Goal: Use online tool/utility: Utilize a website feature to perform a specific function

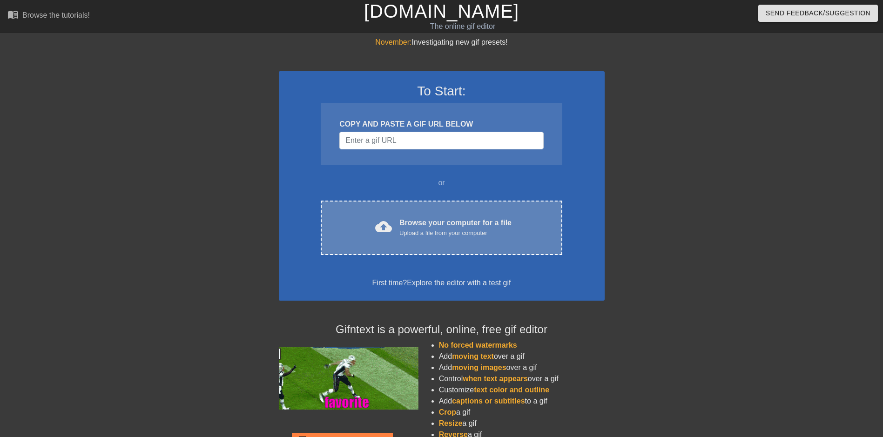
click at [418, 227] on div "Browse your computer for a file Upload a file from your computer" at bounding box center [455, 227] width 112 height 20
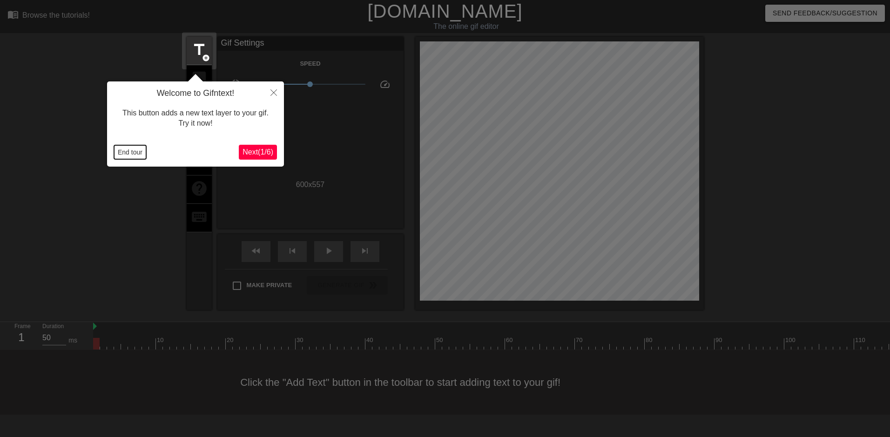
click at [130, 151] on button "End tour" at bounding box center [130, 152] width 32 height 14
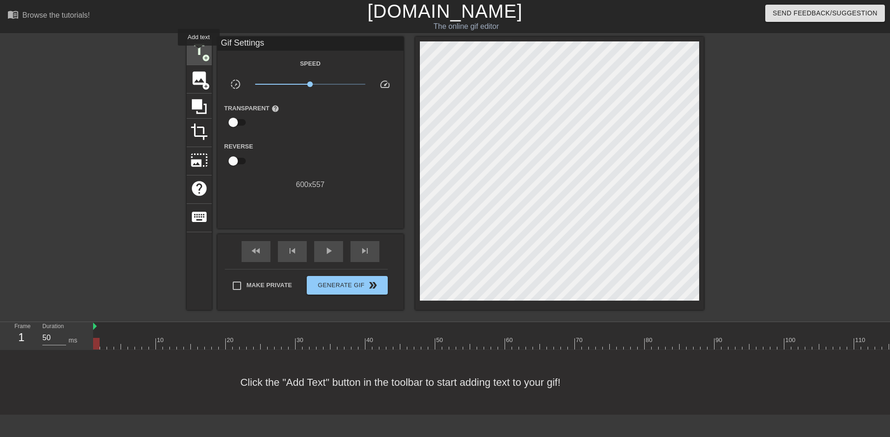
click at [199, 52] on span "title" at bounding box center [199, 50] width 18 height 18
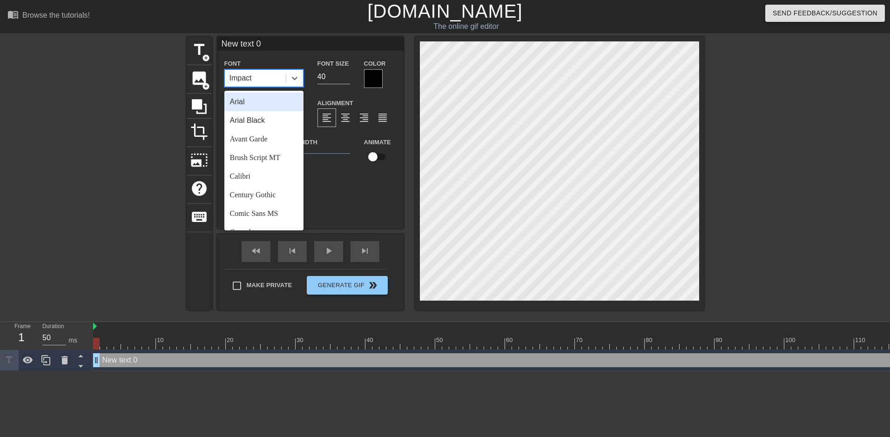
click at [257, 79] on div "Impact" at bounding box center [255, 78] width 61 height 17
click at [246, 97] on div "Arial" at bounding box center [263, 102] width 79 height 19
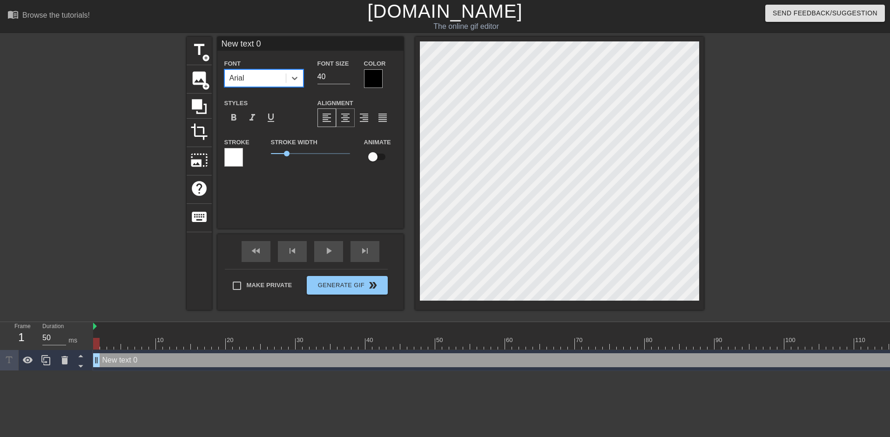
click at [348, 118] on span "format_align_center" at bounding box center [345, 117] width 11 height 11
click at [227, 117] on div "format_bold" at bounding box center [233, 117] width 19 height 19
click at [373, 71] on div at bounding box center [373, 78] width 19 height 19
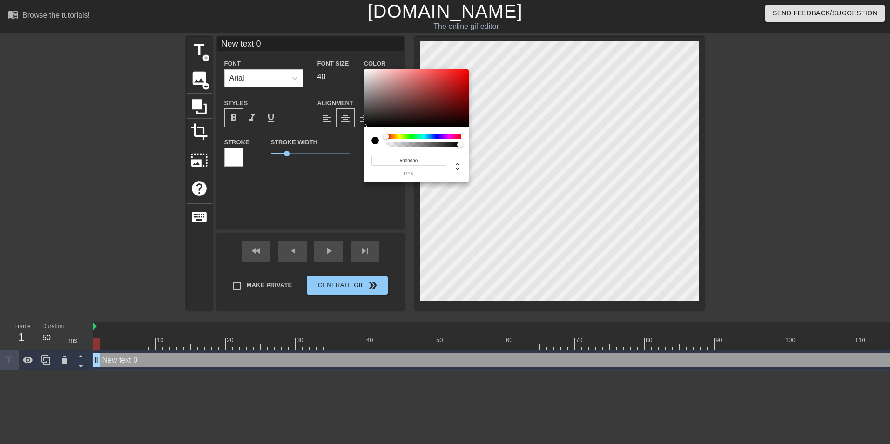
type input "#F40606"
click at [466, 72] on div at bounding box center [416, 98] width 105 height 58
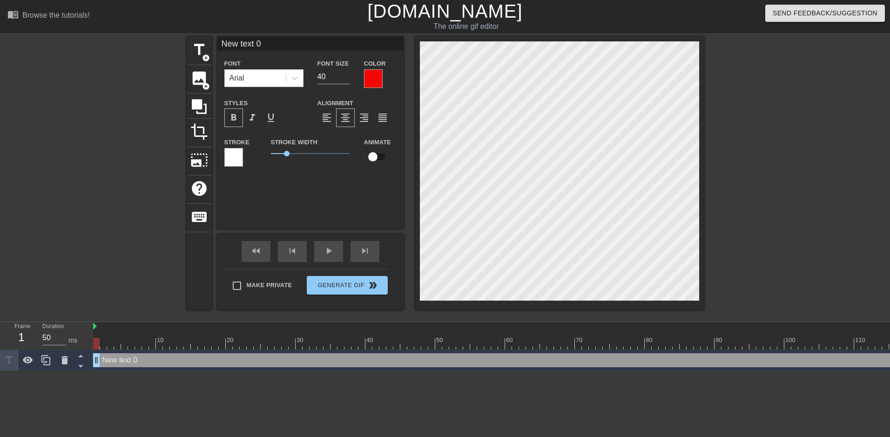
scroll to position [1, 1]
type input "E"
type textarea "E"
type input "EV"
type textarea "EV"
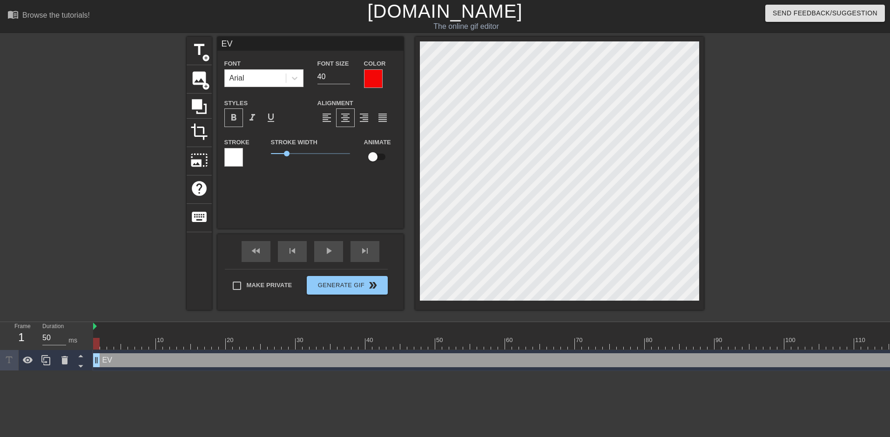
type input "EVE"
type textarea "EVE"
type input "EVER"
type textarea "EVER"
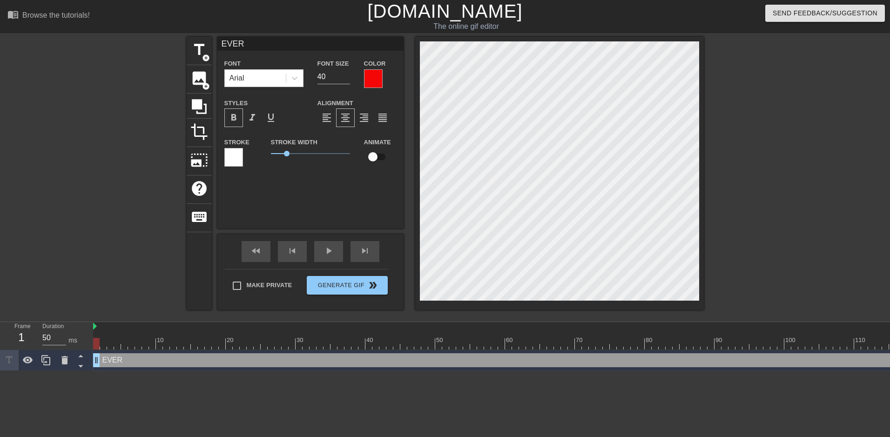
type input "EVERY"
type textarea "EVERY"
type input "EVER"
type textarea "EVER"
type input "EVE"
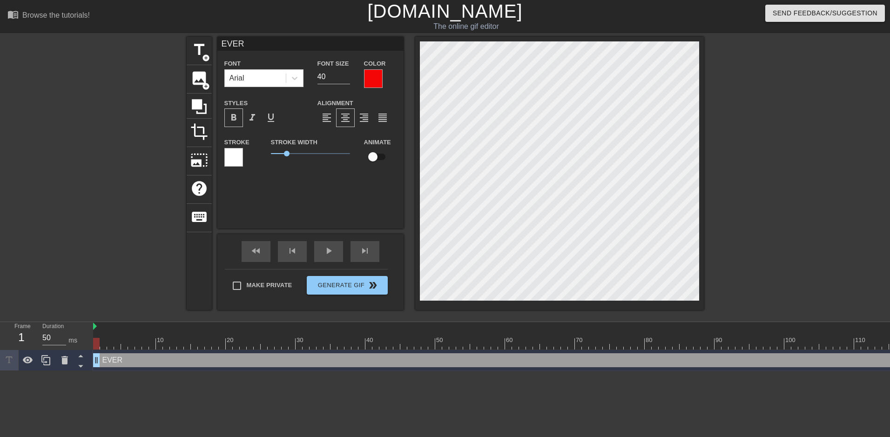
type textarea "EVE"
type input "EV"
type textarea "EV"
type input "E"
type textarea "E"
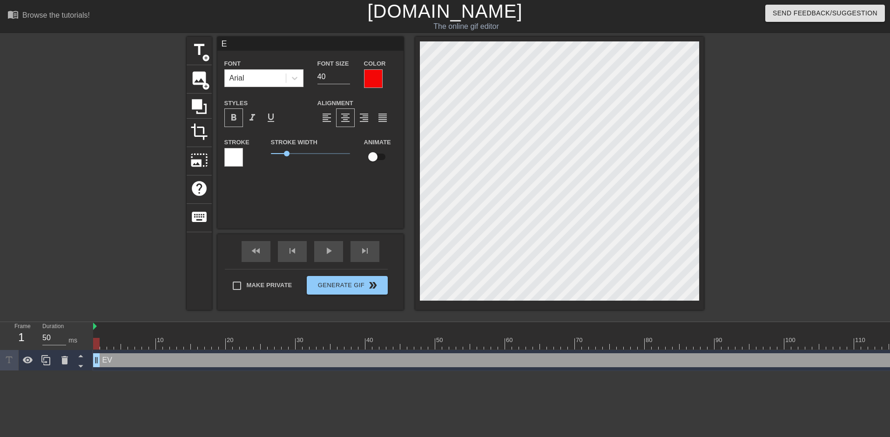
scroll to position [1, 1]
type input "W"
type textarea "W"
type input "WE"
type textarea "WE"
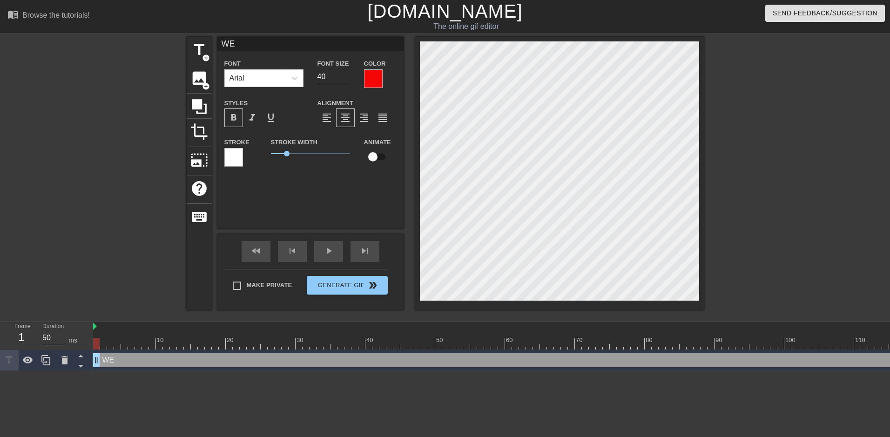
type input "WE"
type textarea "WE"
type input "WE A"
type textarea "WE A"
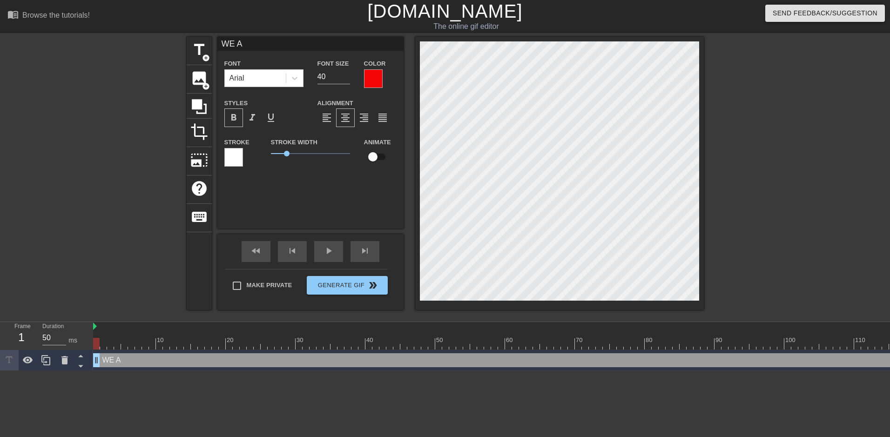
type input "WE AL"
type textarea "WE AL"
type input "WE ALL"
type textarea "WE ALL"
type input "WE ALL"
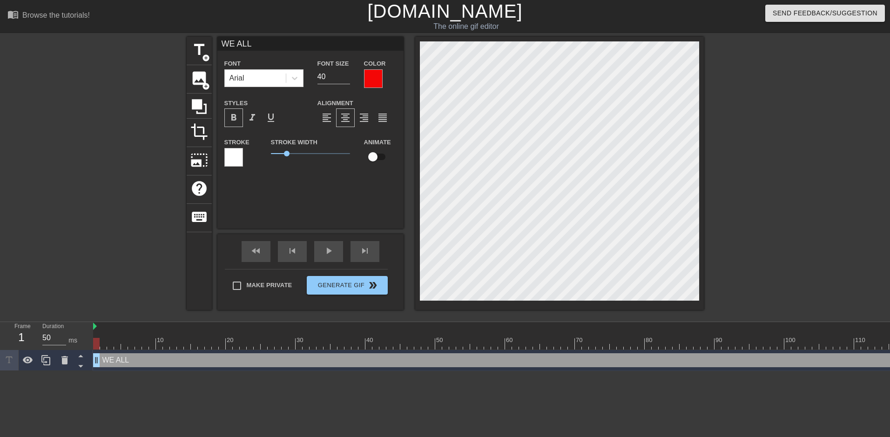
type textarea "WE ALL"
type input "WE ALL U"
type textarea "WE ALL U"
type input "WE ALL US"
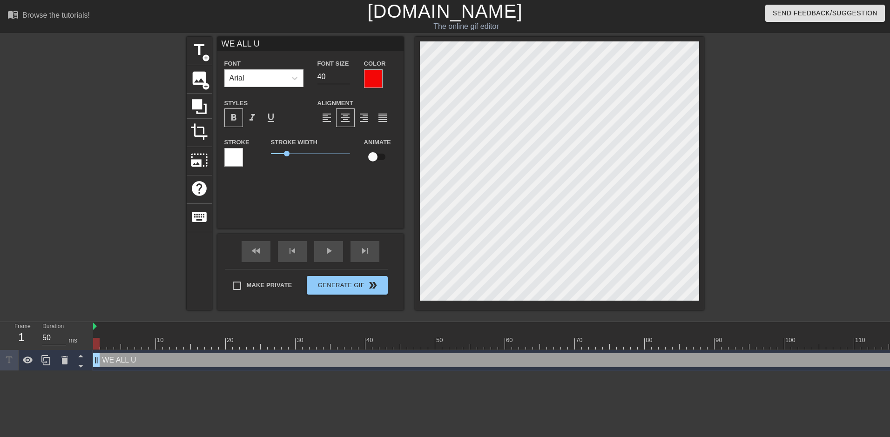
type textarea "WE ALL US"
type input "WE ALL USE"
type textarea "WE ALL USE"
type input "WE ALL USE"
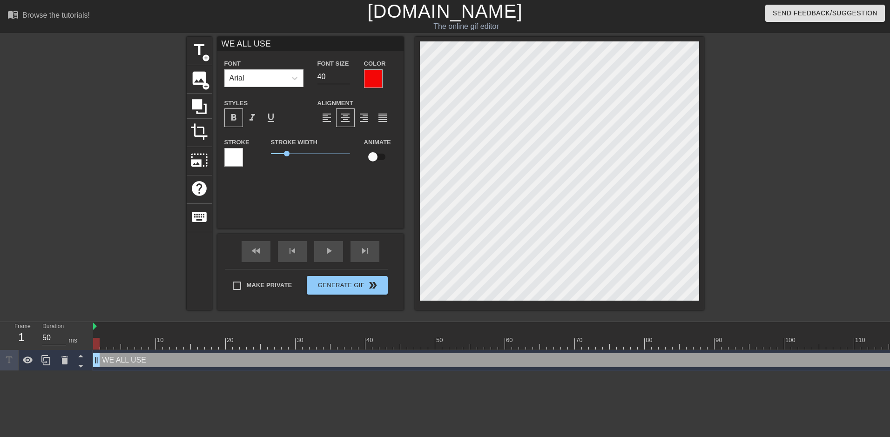
type textarea "WE ALL USE"
type input "WE ALL USE O"
type textarea "WE ALL USE O"
type input "WE ALL USE OU"
type textarea "WE ALL USE OU"
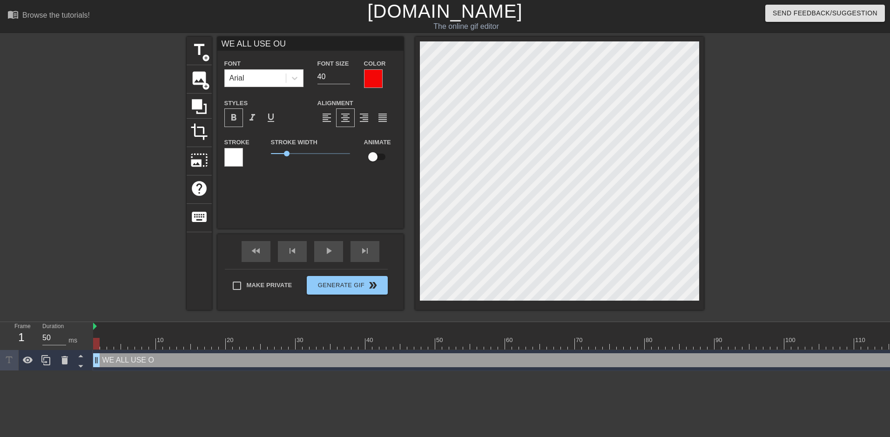
scroll to position [1, 4]
type input "WE ALL USE OUR"
type textarea "WE ALL USE OUR"
type input "WE ALL USE OUR"
type textarea "WE ALL USE OUR"
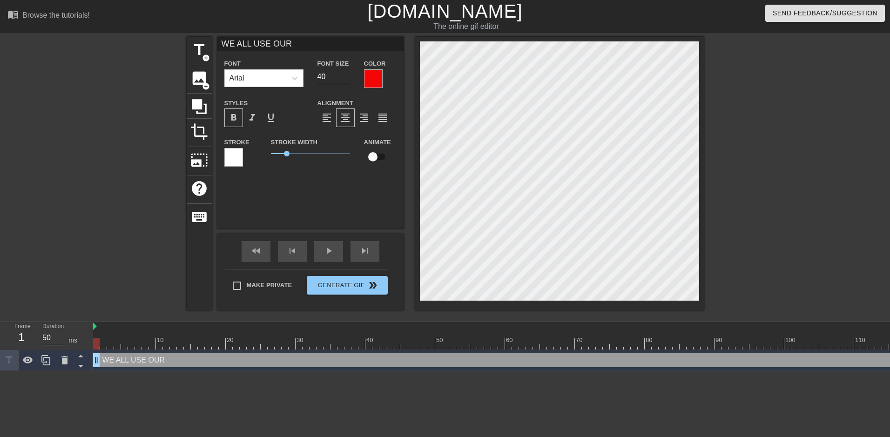
scroll to position [1, 1]
type input "WE ALL USE OURU"
type textarea "WE ALL USE OUR U"
type input "WE ALL USE OURUN"
type textarea "WE ALL USE OUR UN"
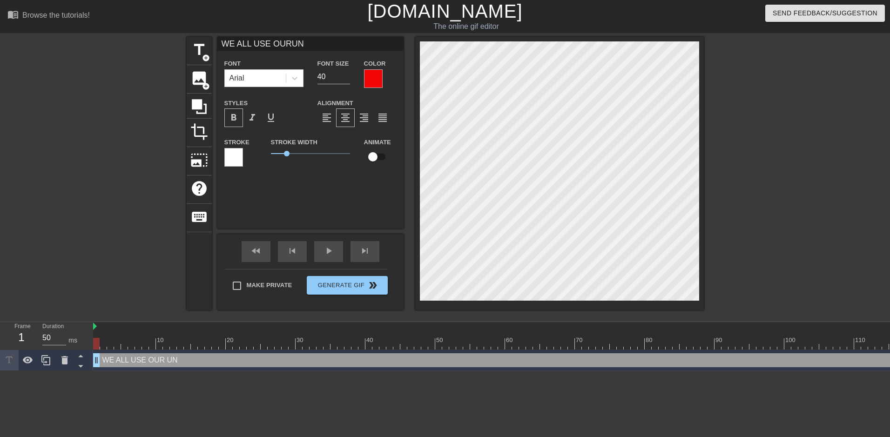
type input "WE ALL USE OURUND"
type textarea "WE ALL USE OUR UND"
type input "WE ALL USE OURUNDE"
type textarea "WE ALL USE OUR UNDE"
type input "WE ALL USE OURUNDER"
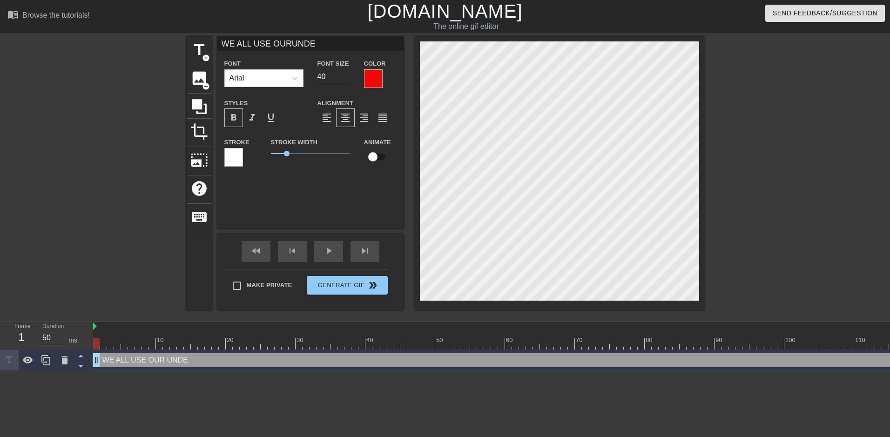
type textarea "WE ALL USE OUR UNDER"
type input "WE ALL USE OURUNDERW"
type textarea "WE ALL USE OUR UNDERW"
type input "WE ALL USE OURUNDERWE"
type textarea "WE ALL USE OUR UNDERWE"
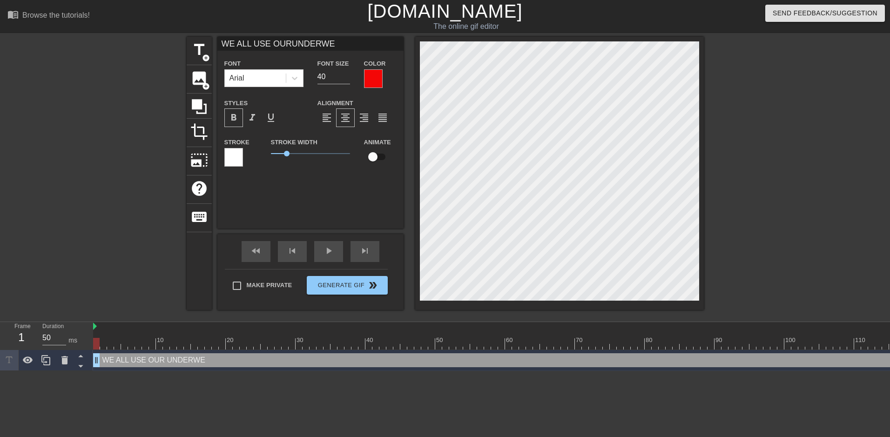
type input "WE ALL USE OURUNDERWEA"
type textarea "WE ALL USE OUR UNDERWEA"
type input "WE ALL USE OURUNDERWEAR"
type textarea "WE ALL USE OUR UNDERWEAR"
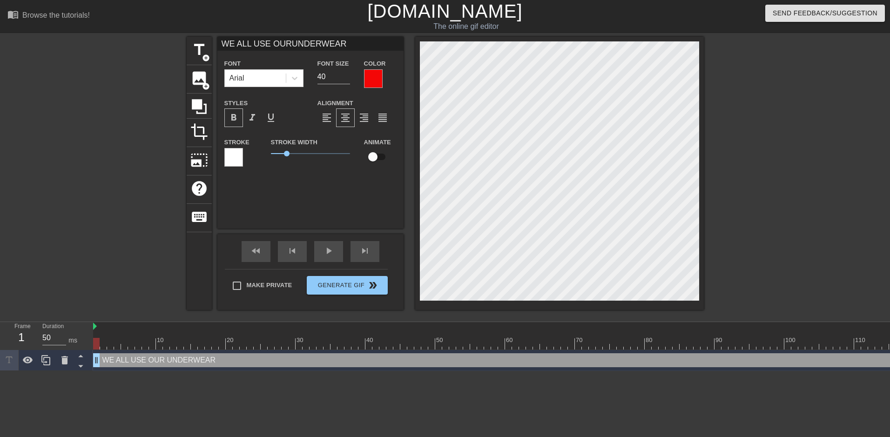
type input "WE ALL USE OURUNDERWEAR"
type textarea "WE ALL USE OUR UNDERWEAR"
type input "WE ALL USE OURUNDERWEAR A"
type textarea "WE ALL USE OUR UNDERWEAR A"
type input "WE ALL USE OURUNDERWEAR AS"
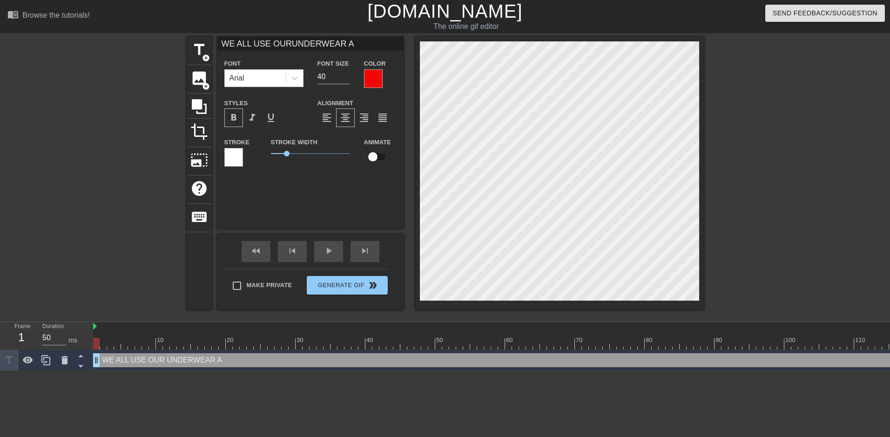
type textarea "WE ALL USE OUR UNDERWEAR AS"
type input "WE ALL USE OURUNDERWEAR AS"
type textarea "WE ALL USE OUR UNDERWEAR AS"
type input "WE ALL USE OURUNDERWEAR AS A"
type textarea "WE ALL USE OUR UNDERWEAR AS A"
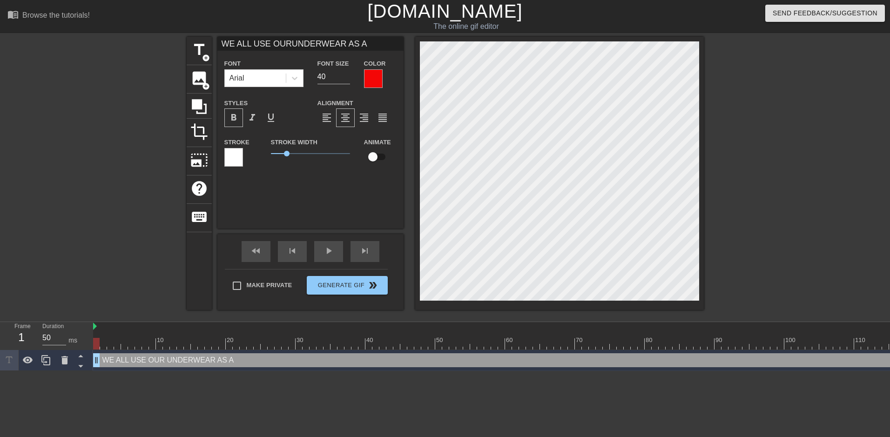
type input "WE ALL USE OURUNDERWEAR AS A"
type textarea "WE ALL USE OUR UNDERWEAR AS A"
type input "WE ALL USE OURUNDERWEAR AS A"
type textarea "WE ALL USE OUR UNDERWEAR AS A"
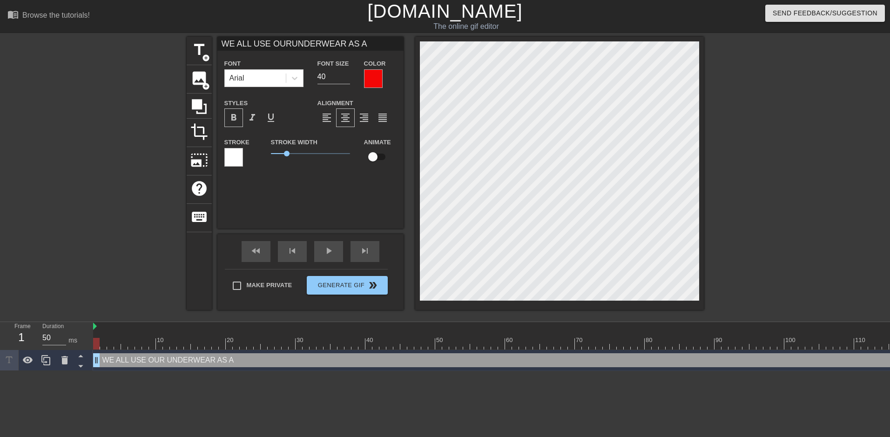
type input "WE ALL USE OURUNDERWEAR AS A"
type textarea "WE ALL USE OUR UNDERWEAR AS A"
type input "WE ALL USE OURUNDERWEAR AS AC"
type textarea "WE ALL USE OUR UNDERWEAR AS A C"
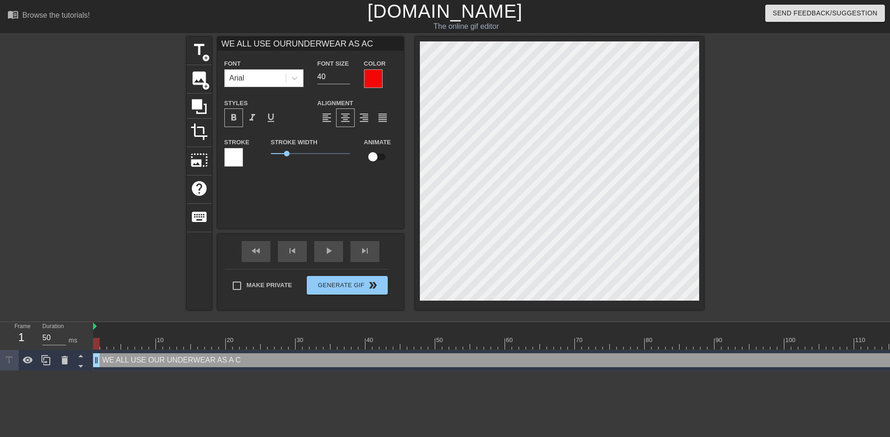
type input "WE ALL USE OURUNDERWEAR AS ACU"
type textarea "WE ALL USE OUR UNDERWEAR AS A CU"
type input "WE ALL USE OURUNDERWEAR AS ACUM"
type textarea "WE ALL USE OUR UNDERWEAR AS A CUM"
type input "WE ALL USE OURUNDERWEAR AS ACUMR"
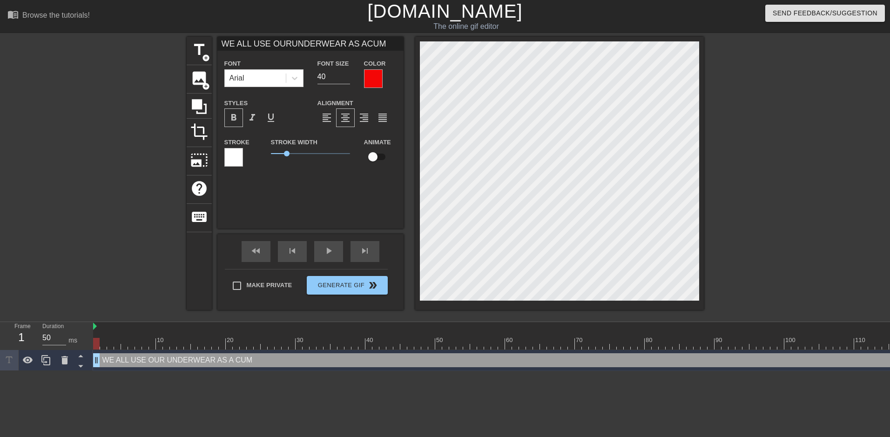
type textarea "WE ALL USE OUR UNDERWEAR AS A CUMR"
type input "WE ALL USE OURUNDERWEAR AS ACUMRA"
type textarea "WE ALL USE OUR UNDERWEAR AS A CUMRA"
type input "WE ALL USE OURUNDERWEAR AS ACUMRAG"
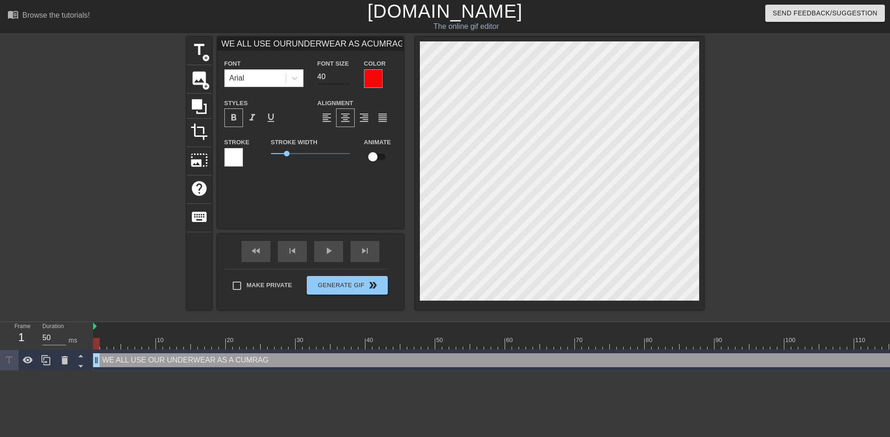
type textarea "WE ALL USE OUR UNDERWEAR AS A CUMRAG"
type input "WE ALL USE OURUNDERWEAR AS ACUMRAG"
type input "41"
click at [346, 73] on input "41" at bounding box center [333, 76] width 33 height 15
type input "WE ALL USE OURUNDERWEAR AS ACUMRAG"
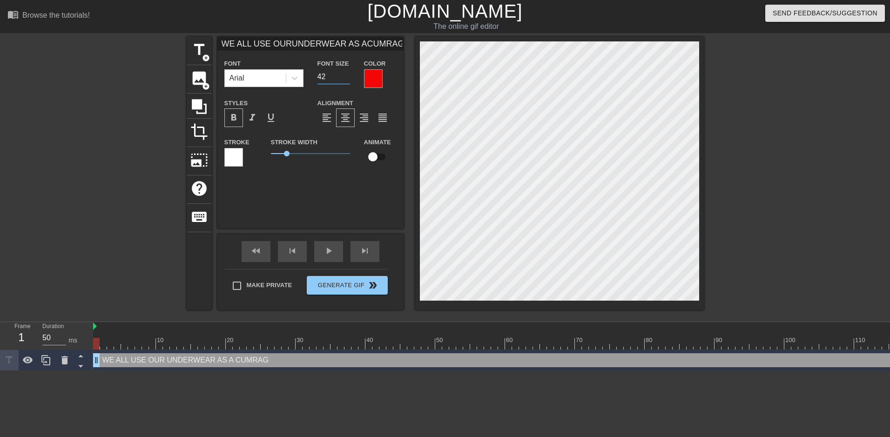
type input "42"
click at [346, 73] on input "42" at bounding box center [333, 76] width 33 height 15
type input "WE ALL USE OURUNDERWEAR AS ACUMRAG"
type input "43"
click at [346, 73] on input "43" at bounding box center [333, 76] width 33 height 15
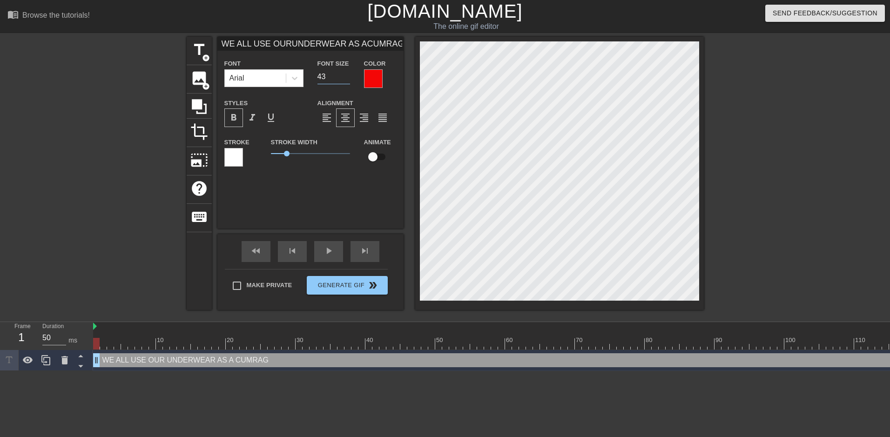
type input "WE ALL USE OURUNDERWEAR AS ACUMRAG"
type input "44"
click at [346, 73] on input "44" at bounding box center [333, 76] width 33 height 15
type input "WE ALL USE OURUNDERWEAR AS ACUMRAG"
type input "45"
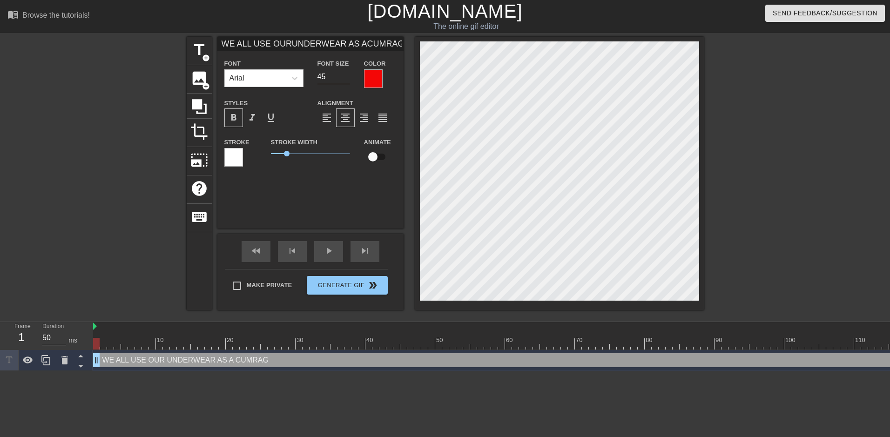
click at [346, 73] on input "45" at bounding box center [333, 76] width 33 height 15
type input "WE ALL USE OURUNDERWEAR AS ACUMRAG"
type input "46"
click at [346, 73] on input "46" at bounding box center [333, 76] width 33 height 15
type input "WE ALL USE OURUNDERWEAR AS ACUMRAG"
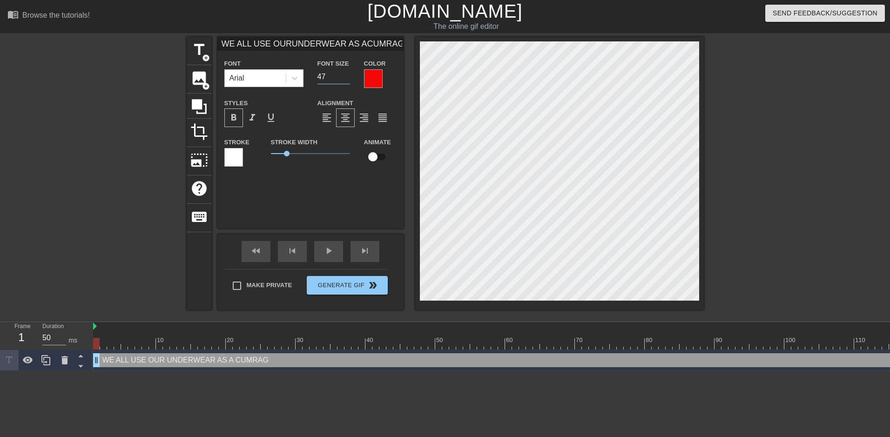
type input "47"
click at [346, 73] on input "47" at bounding box center [333, 76] width 33 height 15
type input "WE ALL USE OURUNDERWEAR AS ACUMRAG"
type input "48"
click at [346, 73] on input "48" at bounding box center [333, 76] width 33 height 15
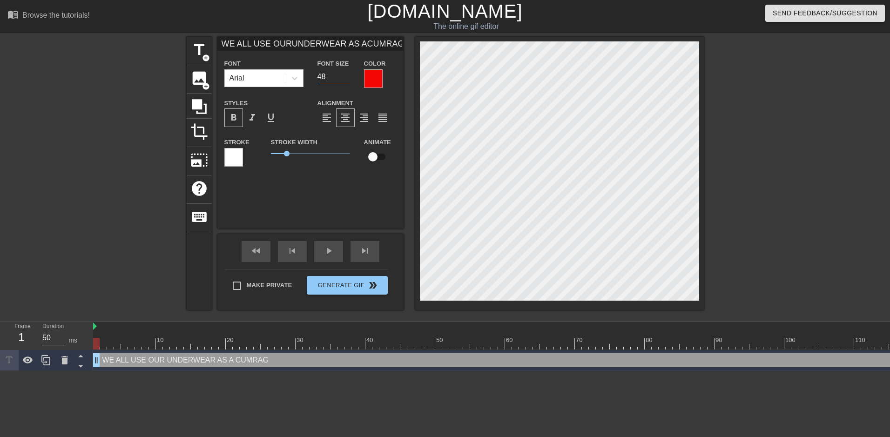
type input "WE ALL USE OURUNDERWEAR AS ACUMRAG"
type input "49"
click at [346, 73] on input "49" at bounding box center [333, 76] width 33 height 15
type input "WE ALL USE OURUNDERWEAR AS ACUMRAG"
type input "50"
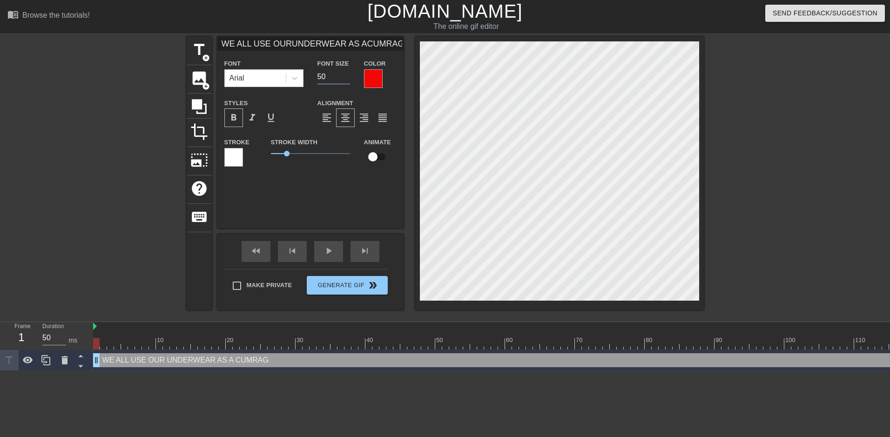
click at [346, 73] on input "50" at bounding box center [333, 76] width 33 height 15
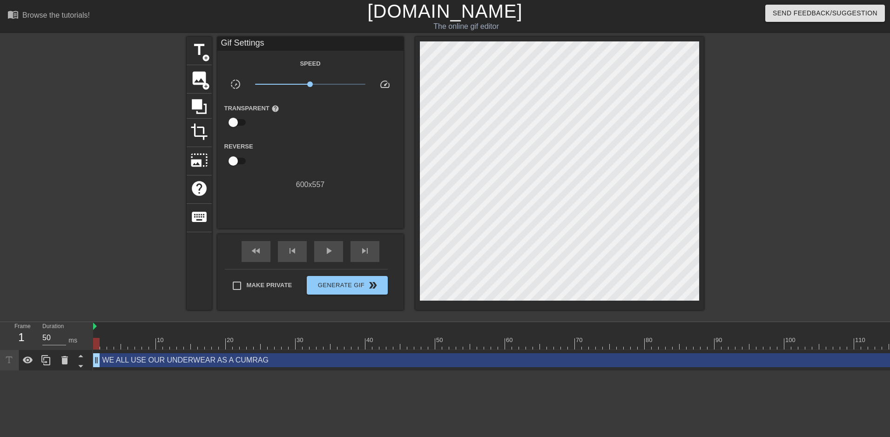
click at [744, 167] on div at bounding box center [785, 176] width 140 height 279
click at [782, 161] on div at bounding box center [785, 176] width 140 height 279
click at [367, 288] on span "double_arrow" at bounding box center [372, 285] width 11 height 11
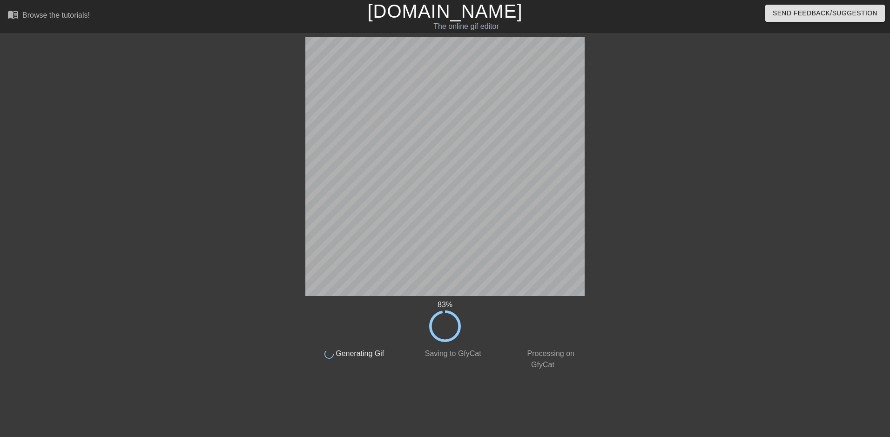
click at [247, 77] on div at bounding box center [224, 176] width 140 height 279
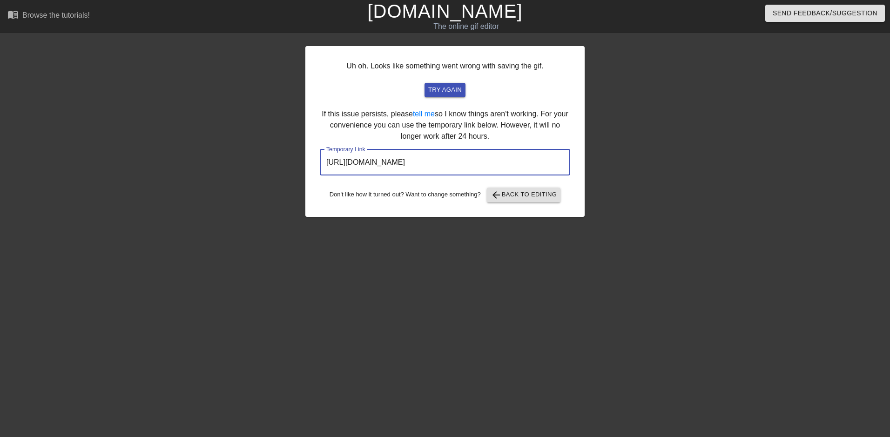
click at [486, 157] on input "https://www.gifntext.com/temp_generations/T7ZJINI0.gif" at bounding box center [445, 162] width 250 height 26
click at [449, 13] on link "[DOMAIN_NAME]" at bounding box center [444, 11] width 155 height 20
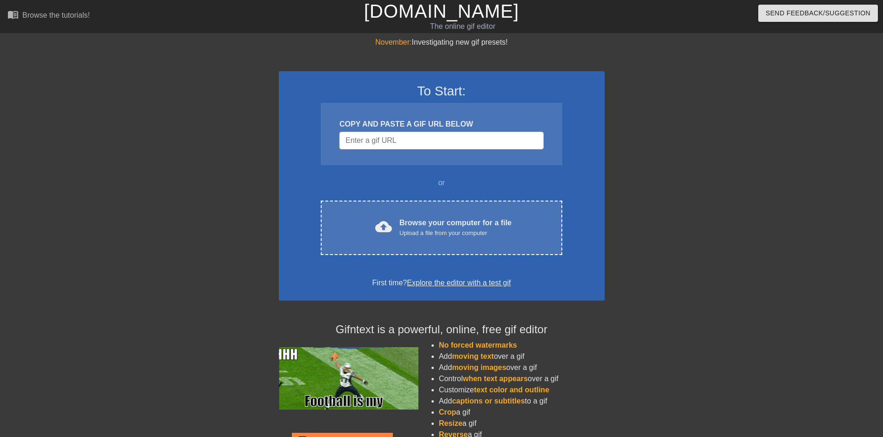
click at [709, 181] on div at bounding box center [685, 176] width 140 height 279
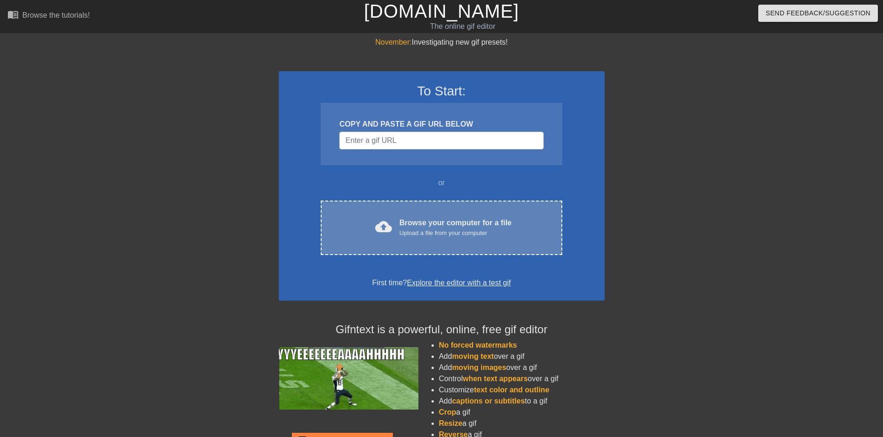
click at [427, 224] on div "Browse your computer for a file Upload a file from your computer" at bounding box center [455, 227] width 112 height 20
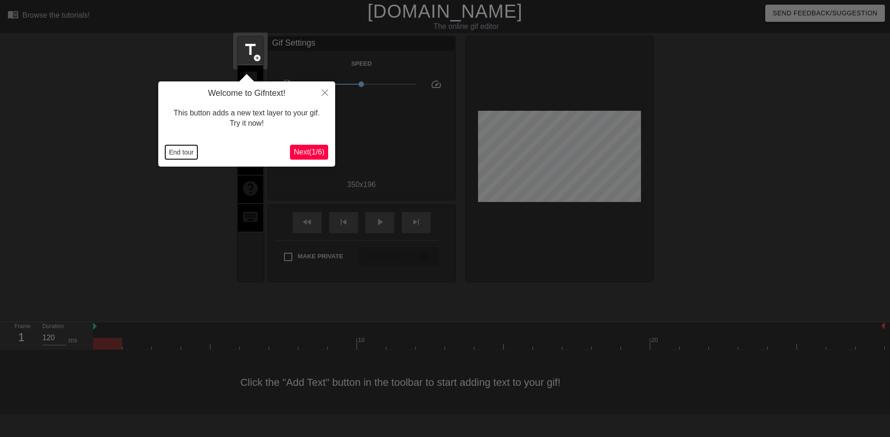
click at [177, 152] on button "End tour" at bounding box center [181, 152] width 32 height 14
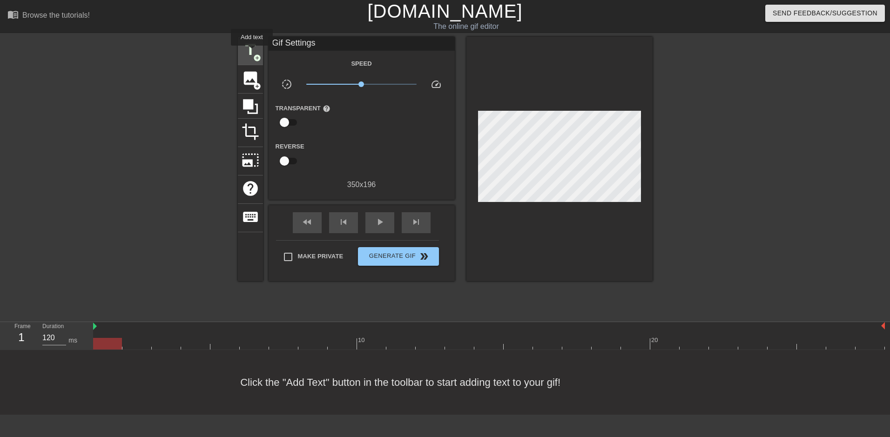
click at [252, 52] on span "title" at bounding box center [250, 50] width 18 height 18
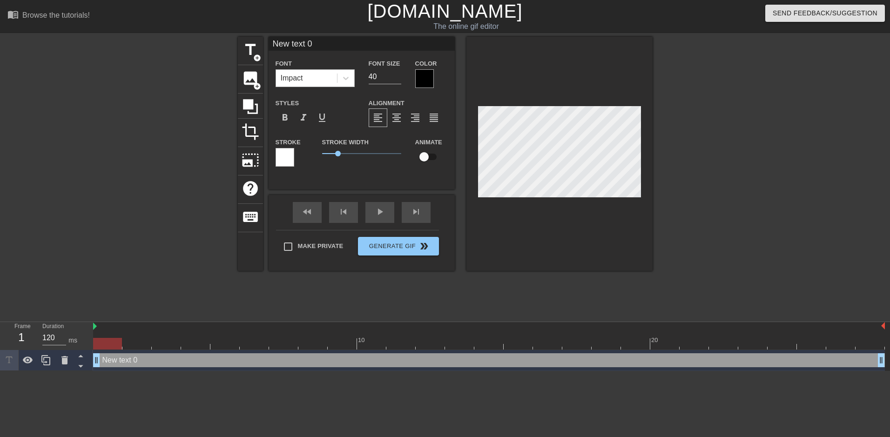
click at [314, 80] on div "Impact" at bounding box center [306, 78] width 61 height 17
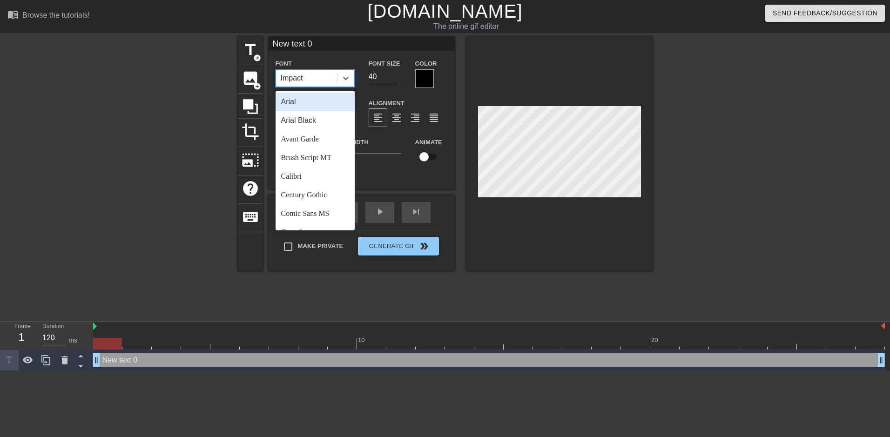
click at [294, 102] on div "Arial" at bounding box center [314, 102] width 79 height 19
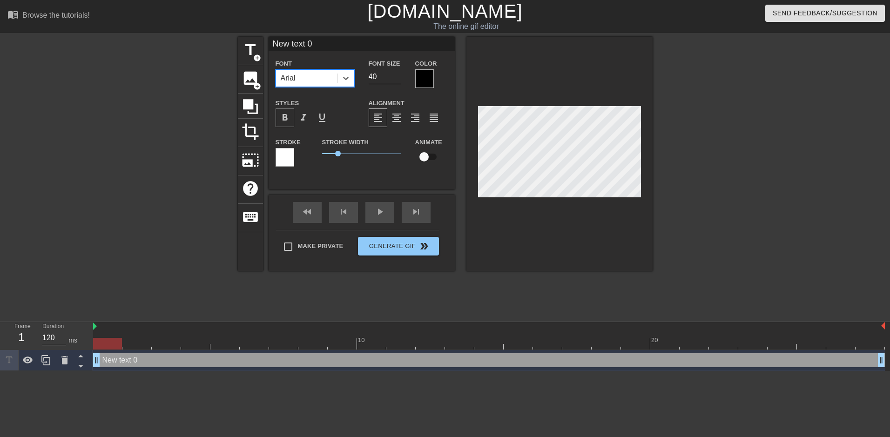
click at [288, 118] on span "format_bold" at bounding box center [284, 117] width 11 height 11
click at [393, 117] on span "format_align_center" at bounding box center [396, 117] width 11 height 11
click at [398, 79] on input "31" at bounding box center [384, 76] width 33 height 15
click at [398, 79] on input "30" at bounding box center [384, 76] width 33 height 15
click at [398, 79] on input "29" at bounding box center [384, 76] width 33 height 15
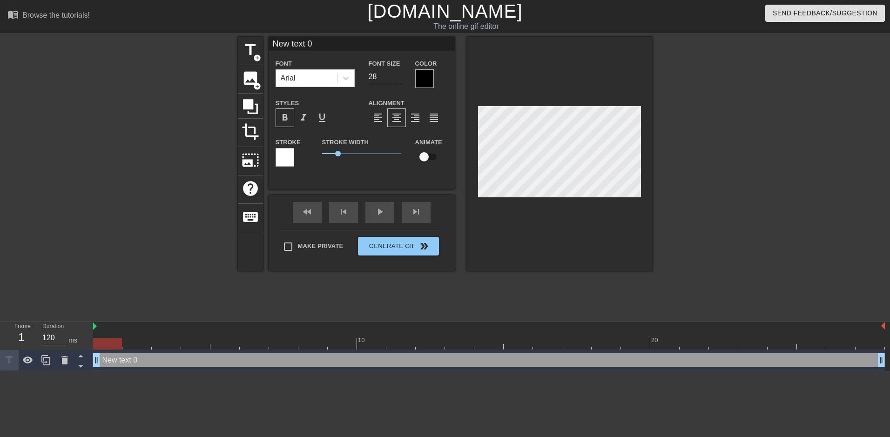
click at [398, 79] on input "28" at bounding box center [384, 76] width 33 height 15
click at [398, 79] on input "27" at bounding box center [384, 76] width 33 height 15
click at [398, 79] on input "26" at bounding box center [384, 76] width 33 height 15
type input "25"
click at [398, 79] on input "25" at bounding box center [384, 76] width 33 height 15
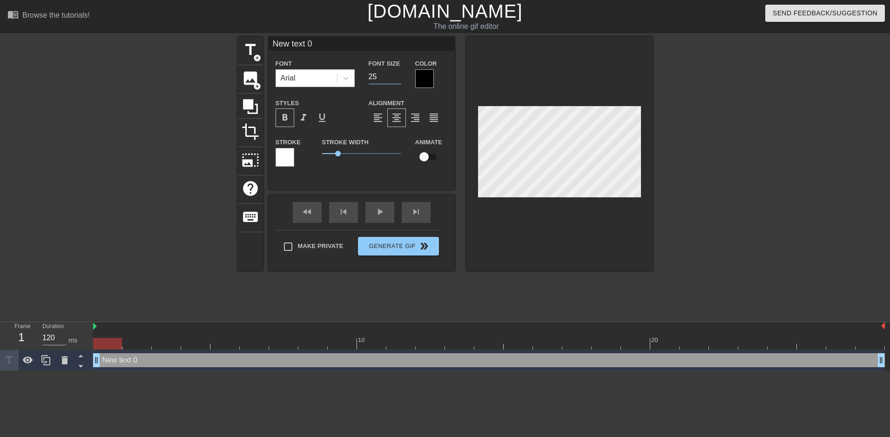
click at [426, 81] on div at bounding box center [424, 78] width 19 height 19
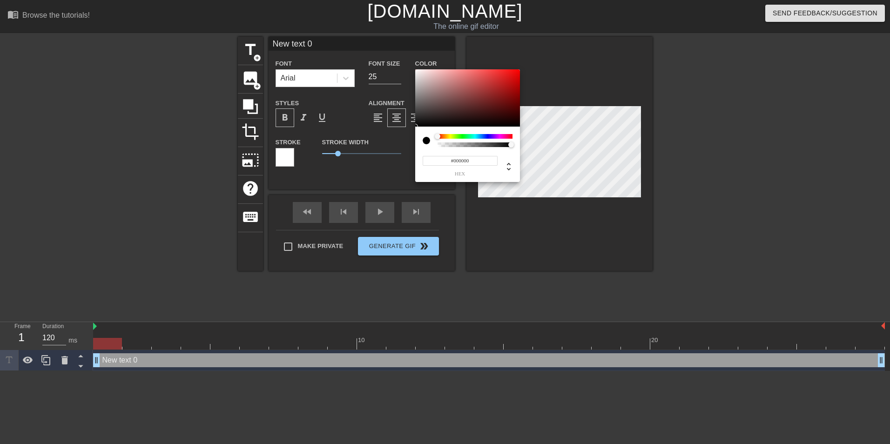
type input "#FA0505"
click at [517, 70] on div at bounding box center [467, 98] width 105 height 58
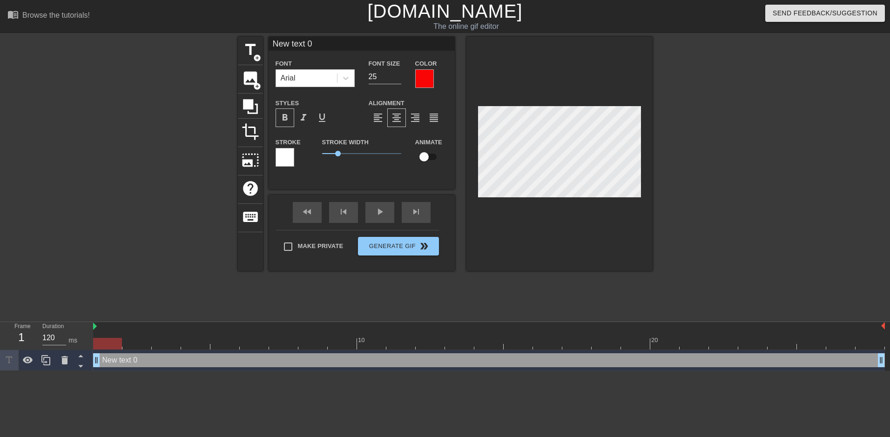
scroll to position [1, 2]
type input "I"
type textarea "I"
type input "I"
type textarea "I"
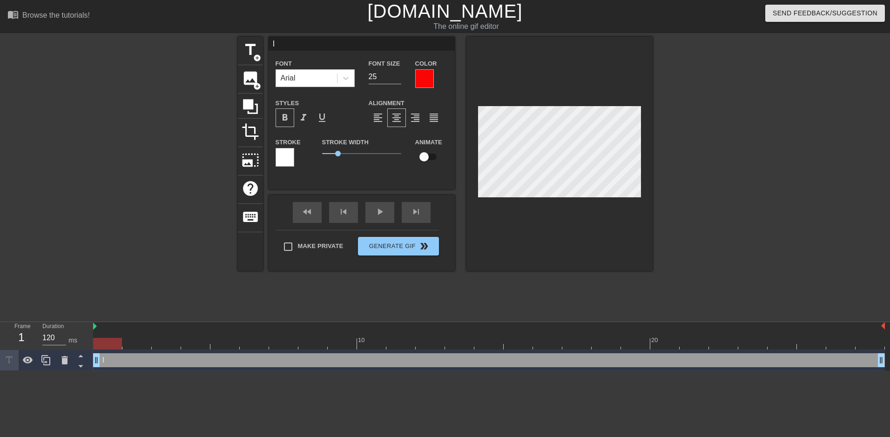
scroll to position [1, 1]
type input "I L"
type textarea "I L"
type input "I LO"
type textarea "I LO"
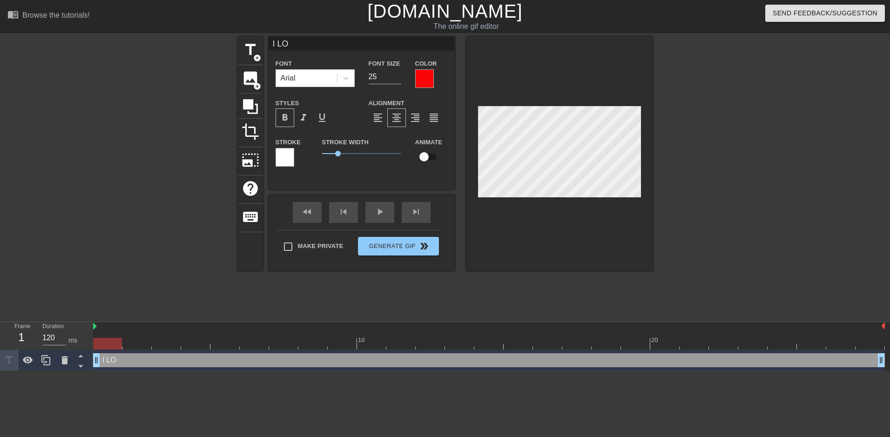
type input "I LOV"
type textarea "I LOV"
type input "I LOVE"
type textarea "I LOVE"
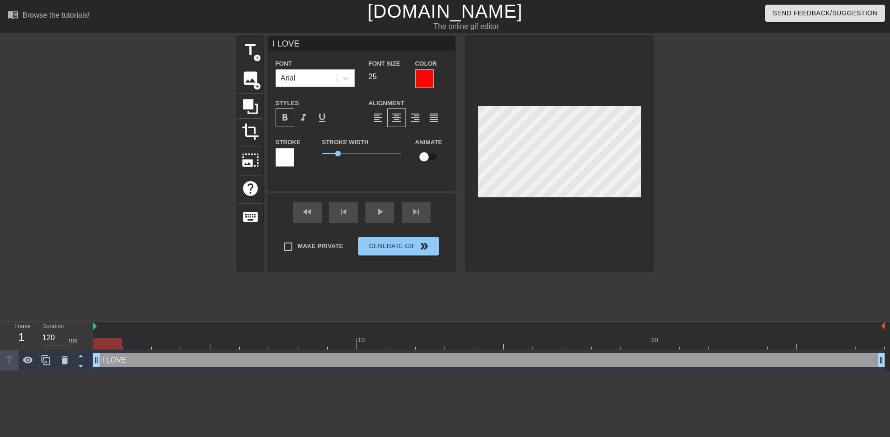
type input "I LOVE"
type textarea "I LOVE"
type input "I LOVER"
type textarea "I LOVE R"
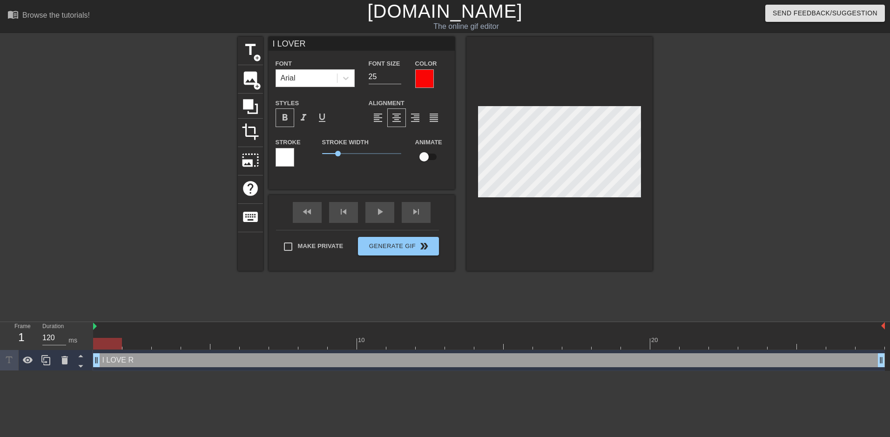
type input "I LOVERU"
type textarea "I LOVE RU"
type input "I LOVERUB"
type textarea "I LOVE RUB"
type input "I LOVERUBB"
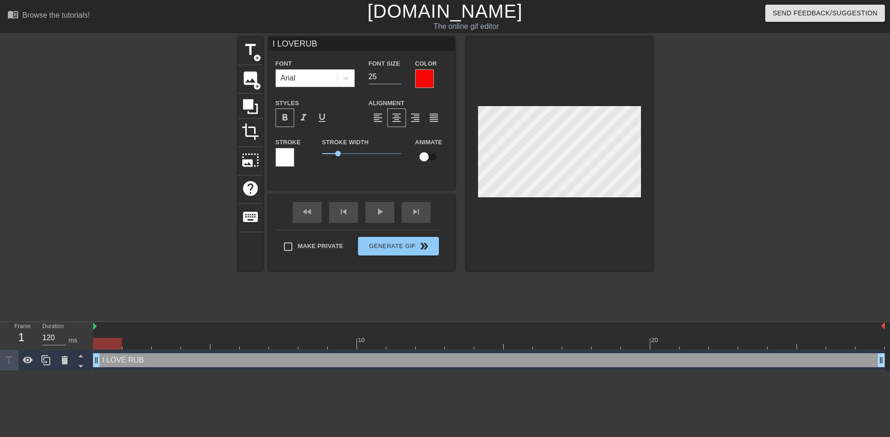
type textarea "I LOVE RUBB"
type input "I LOVERUBBI"
type textarea "I LOVE RUBBI"
type input "I LOVERUBBIN"
type textarea "I LOVE RUBBIN"
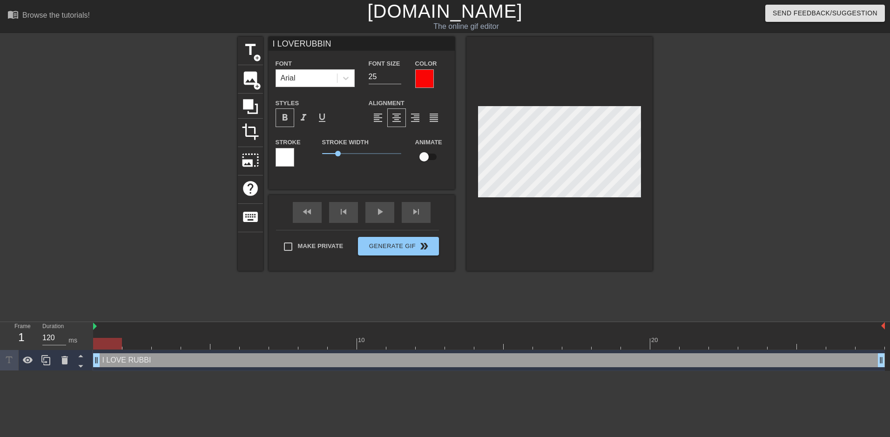
scroll to position [1, 2]
type input "I LOVERUBBING"
type textarea "I LOVE RUBBING"
type input "I LOVERUBBIN"
type textarea "I LOVE RUBBIN"
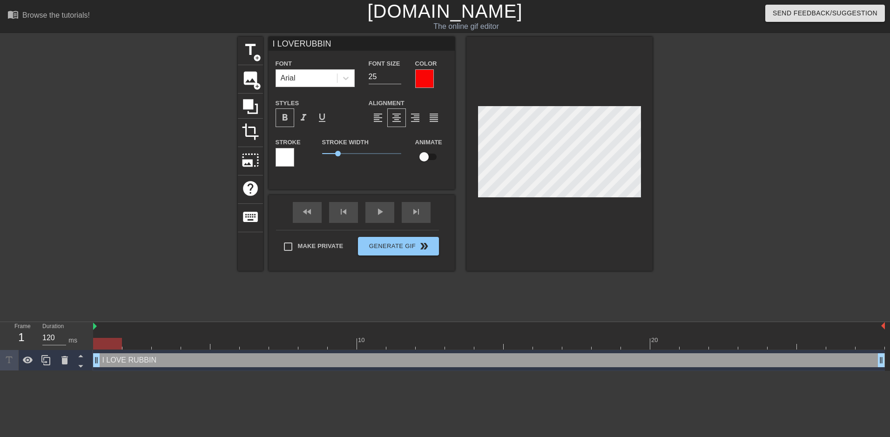
type input "I LOVERUBBI"
type textarea "I LOVE RUBBI"
type input "I LOVERUBB"
type textarea "I LOVE RUBB"
type input "I LOVERUB"
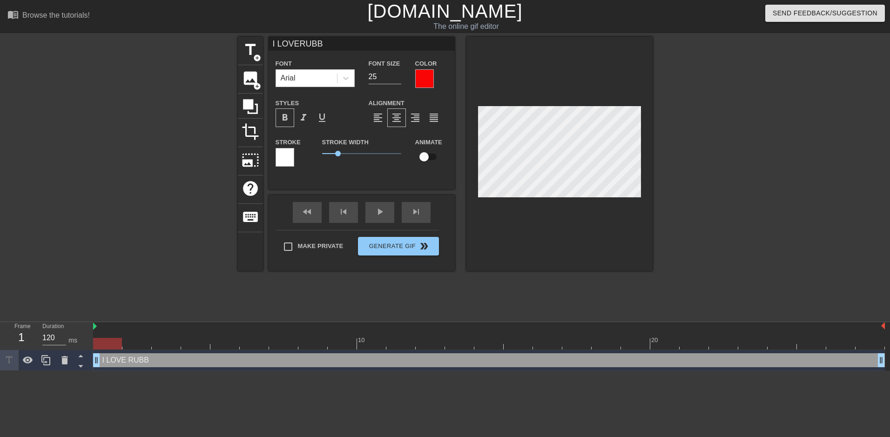
type textarea "I LOVE RUB"
type input "I LOVERU"
type textarea "I LOVE RU"
type input "I LOVER"
type textarea "I LOVE R"
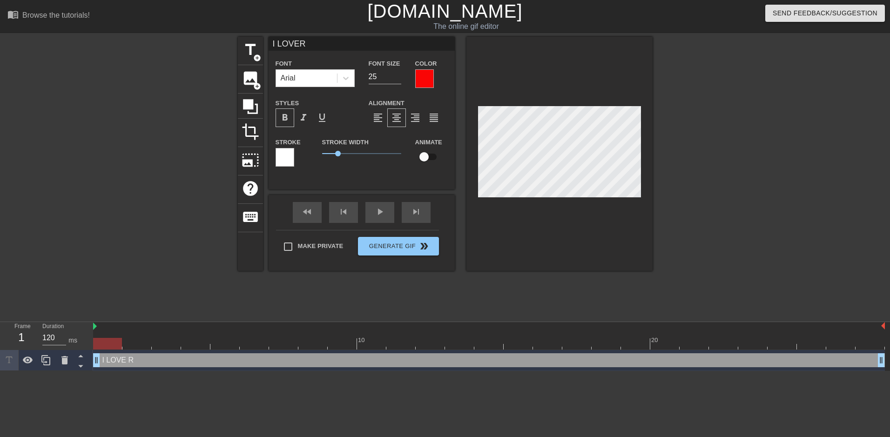
type input "I LOVE"
type textarea "I LOVE"
type input "I LOVEF"
type textarea "I LOVE F"
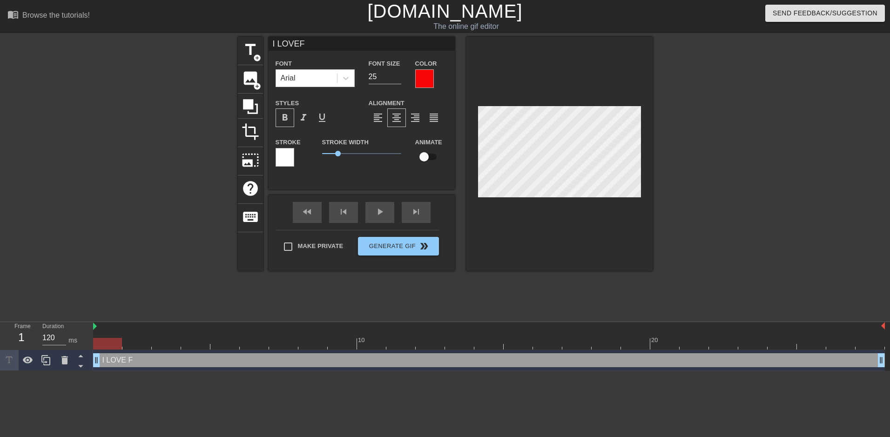
type input "I LOVEFE"
type textarea "I LOVE FE"
type input "I LOVEFEE"
type textarea "I LOVE FEE"
type input "I LOVEFEEL"
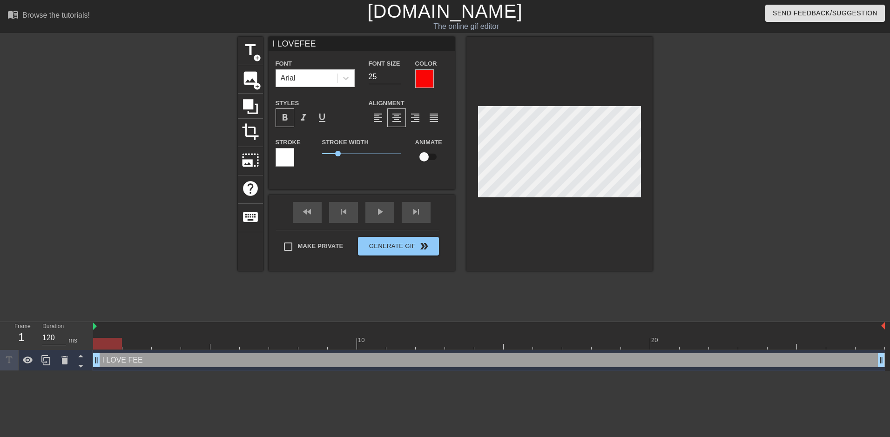
type textarea "I LOVE FEEL"
type input "I LOVEFEELI"
type textarea "I LOVE FEELI"
type input "I LOVEFEELIN"
type textarea "I LOVE FEELIN"
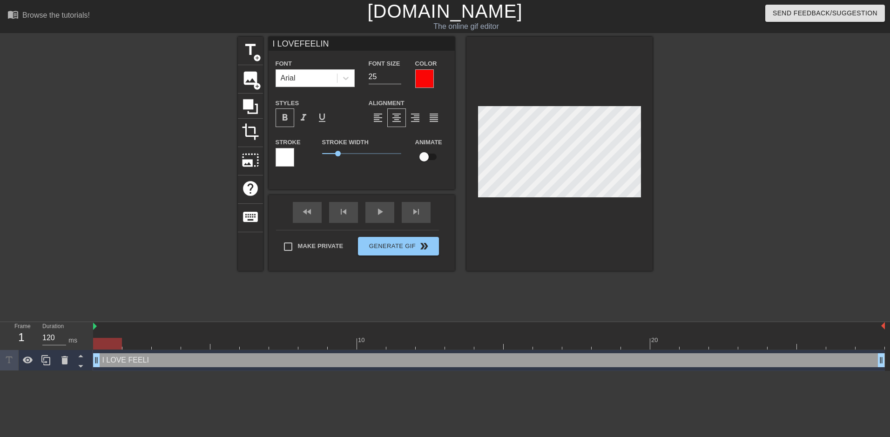
scroll to position [1, 2]
type input "I LOVEFEELING"
type textarea "I LOVE FEELING"
type input "I LOVEFEELING"
type textarea "I LOVE FEELING"
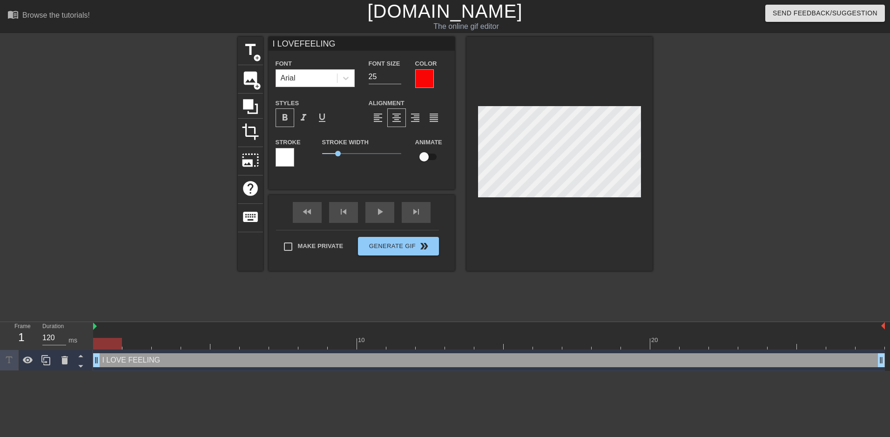
type input "I LOVEFEELING"
type textarea "I LOVE FEELING"
type input "I LOVEFEELING"
type textarea "I LOVE FEELING"
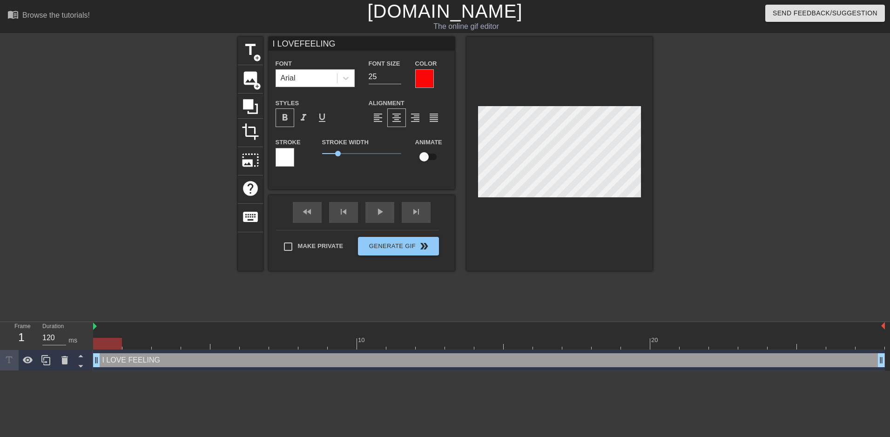
type input "I LOVEFEELINGM"
type textarea "I LOVE FEELING M"
type input "I LOVEFEELINGMY"
type textarea "I LOVE FEELING MY"
type input "I LOVEFEELINGMY"
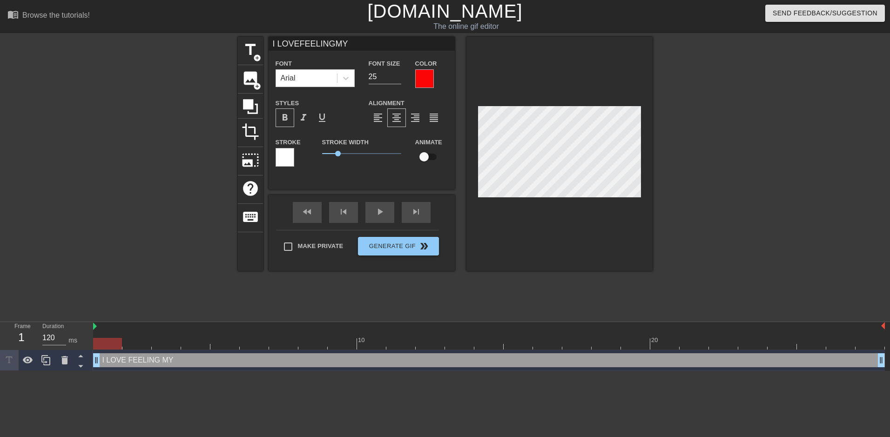
type textarea "I LOVE FEELING MY"
type input "I LOVEFEELINGMY H"
type textarea "I LOVE FEELING MY H"
type input "I LOVEFEELINGMY HA"
type textarea "I LOVE FEELING MY HA"
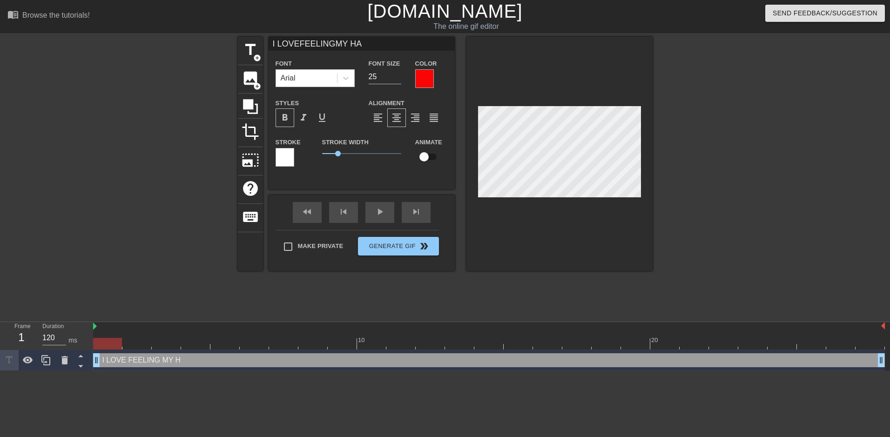
scroll to position [2, 2]
type input "I LOVEFEELINGMY HAR"
type textarea "I LOVE FEELING MY HAR"
type input "I LOVEFEELINGMY HARD"
type textarea "I LOVE FEELING MY HARD"
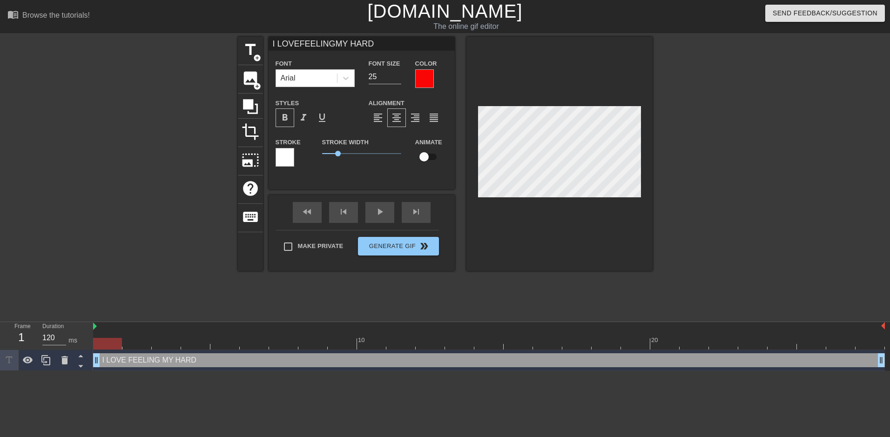
type input "I LOVEFEELINGMY HARD"
type textarea "I LOVE FEELING MY HARD"
type input "I LOVEFEELINGMY HARDC"
type textarea "I LOVE FEELING MY HARD C"
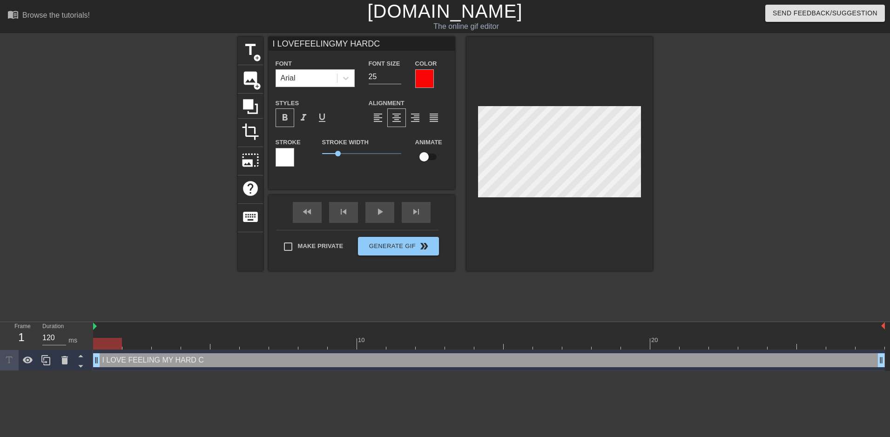
type input "I LOVEFEELINGMY HARDCO"
type textarea "I LOVE FEELING MY HARD CO"
type input "I LOVEFEELINGMY HARDCOC"
type textarea "I LOVE FEELING MY HARD COC"
type input "I LOVEFEELINGMY HARDCOCK"
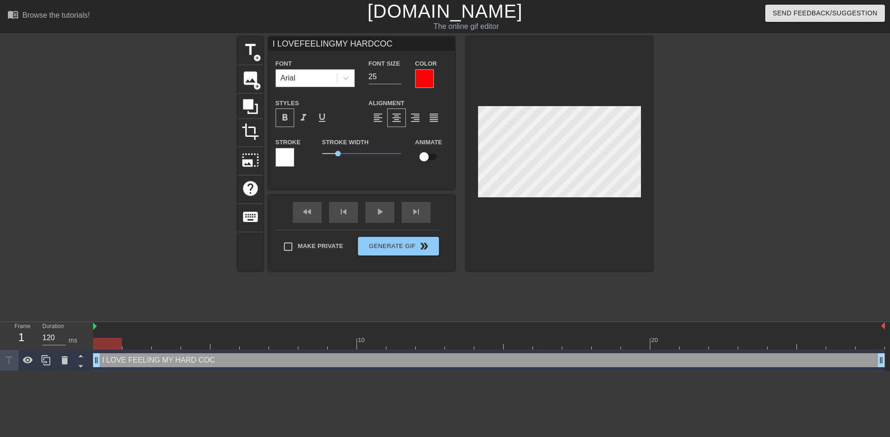
type textarea "I LOVE FEELING MY HARD COCK"
type input "I LOVEFEELINGMY HARDCOCK"
type textarea "I LOVE FEELING MY HARD COCK"
type input "I LOVEFEELINGMY HARDCOCKI"
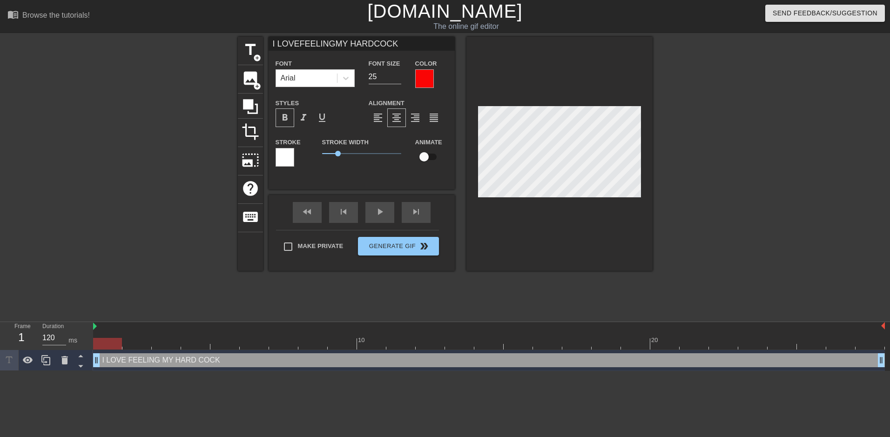
type textarea "I LOVE FEELING MY HARD COCK I"
type input "I LOVEFEELINGMY HARDCOCKIN"
type textarea "I LOVE FEELING MY HARD COCK IN"
type input "I LOVEFEELINGMY HARDCOCKINS"
type textarea "I LOVE FEELING MY HARD COCK INS"
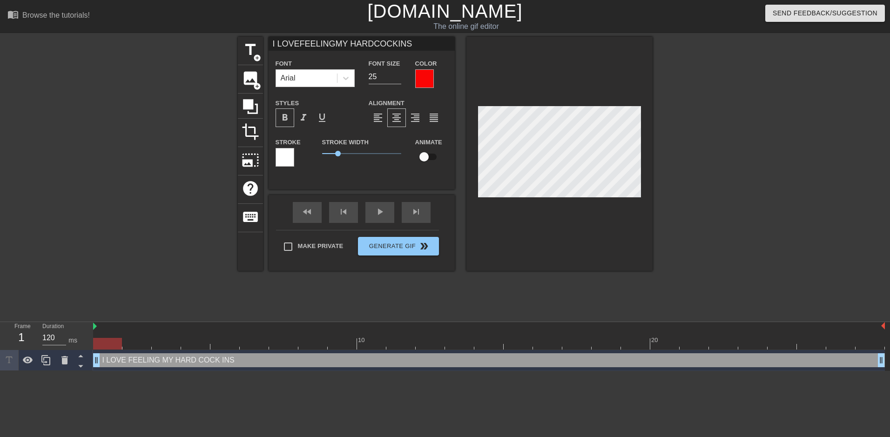
type input "I LOVEFEELINGMY HARDCOCKINSI"
type textarea "I LOVE FEELING MY HARD COCK INSI"
type input "I LOVEFEELINGMY HARDCOCKINSID"
type textarea "I LOVE FEELING MY HARD COCK INSID"
type input "I LOVEFEELINGMY HARDCOCKINSIDE"
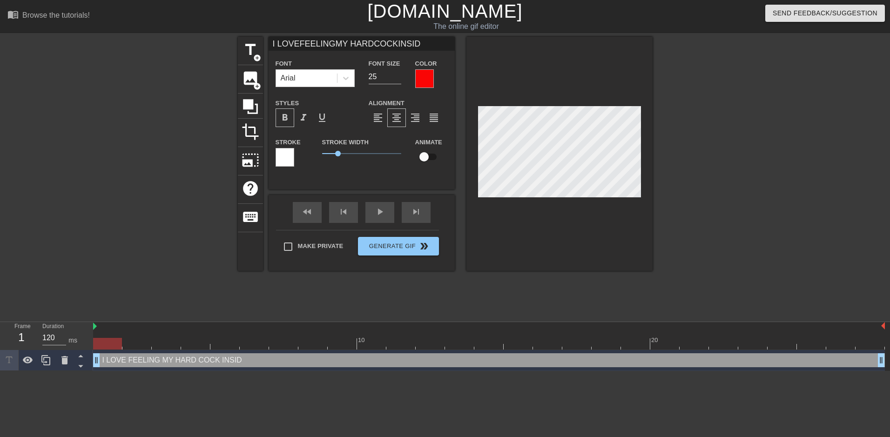
type textarea "I LOVE FEELING MY HARD COCK INSIDE"
type input "I LOVEFEELINGMY HARDCOCKINSIDE"
type textarea "I LOVE FEELING MY HARD COCK INSIDE"
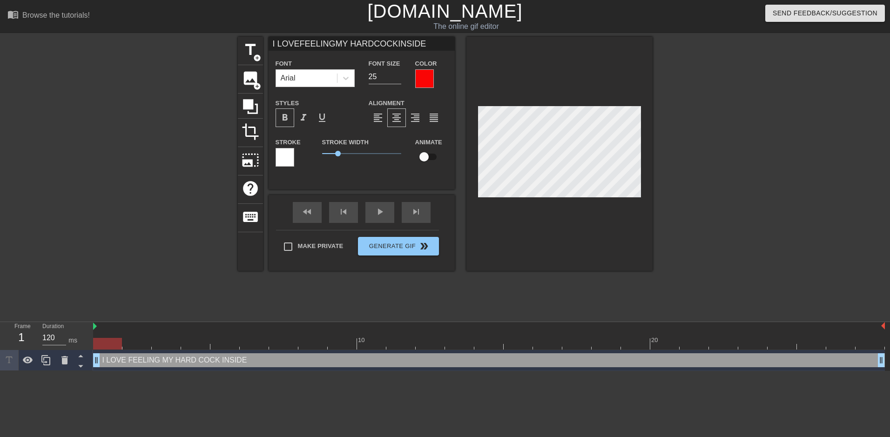
type input "I LOVEFEELINGMY HARDCOCKINSIDEM"
type textarea "I LOVE FEELING MY HARD COCK INSIDE M"
type input "I LOVEFEELINGMY HARDCOCKINSIDEMY"
type textarea "I LOVE FEELING MY HARD COCK INSIDE MY"
type input "I LOVEFEELINGMY HARDCOCKINSIDEMY"
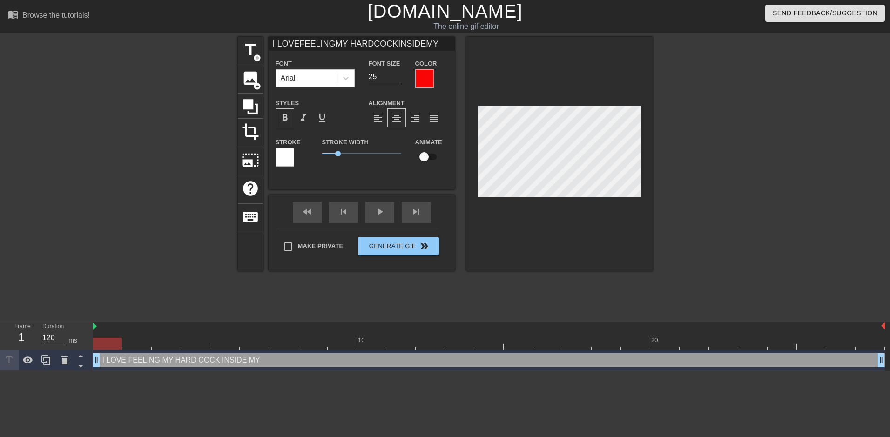
type textarea "I LOVE FEELING MY HARD COCK INSIDE MY"
type input "I LOVEFEELINGMY HARDCOCKINSIDEMY P"
type textarea "I LOVE FEELING MY HARD COCK INSIDE MY P"
type input "I LOVEFEELINGMY HARDCOCKINSIDEMY PA"
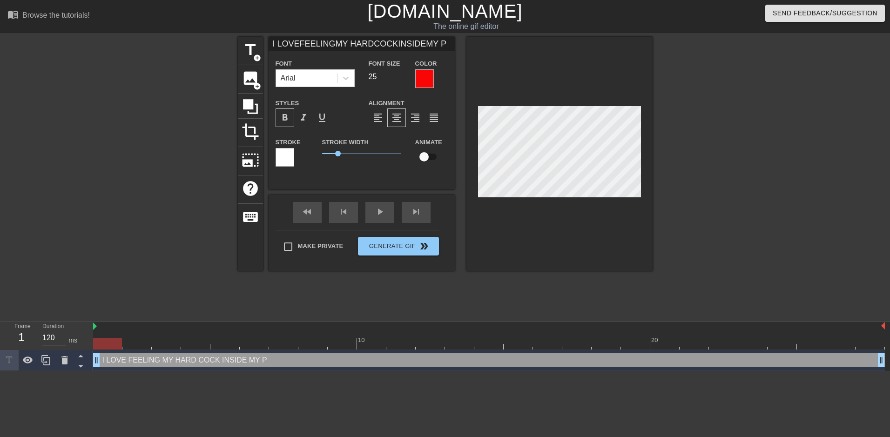
type textarea "I LOVE FEELING MY HARD COCK INSIDE MY PA"
type input "I LOVEFEELINGMY HARDCOCKINSIDEMY PAN"
type textarea "I LOVE FEELING MY HARD COCK INSIDE MY PAN"
type input "I LOVEFEELINGMY HARDCOCKINSIDEMY PANT"
type textarea "I LOVE FEELING MY HARD COCK INSIDE MY PANT"
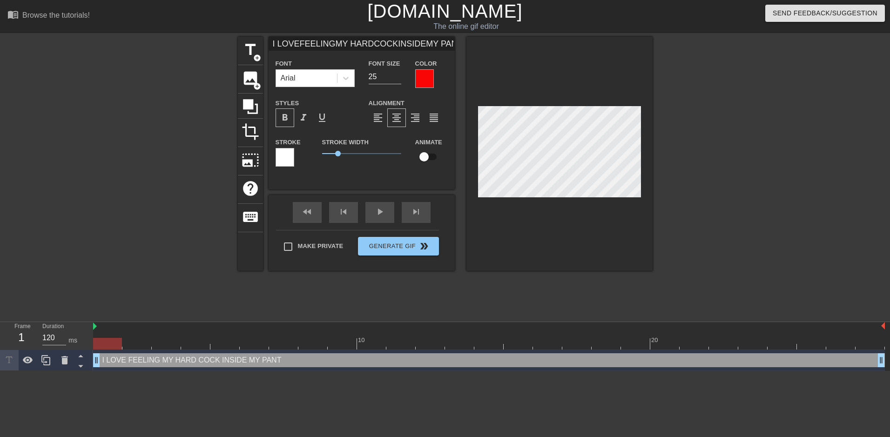
scroll to position [5, 2]
type input "I LOVEFEELINGMY HARDCOCKINSIDEMY PANTS"
type textarea "I LOVE FEELING MY HARD COCK INSIDE MY PANTS"
click at [408, 117] on div "format_align_right" at bounding box center [415, 117] width 19 height 19
click at [709, 163] on div at bounding box center [733, 176] width 140 height 279
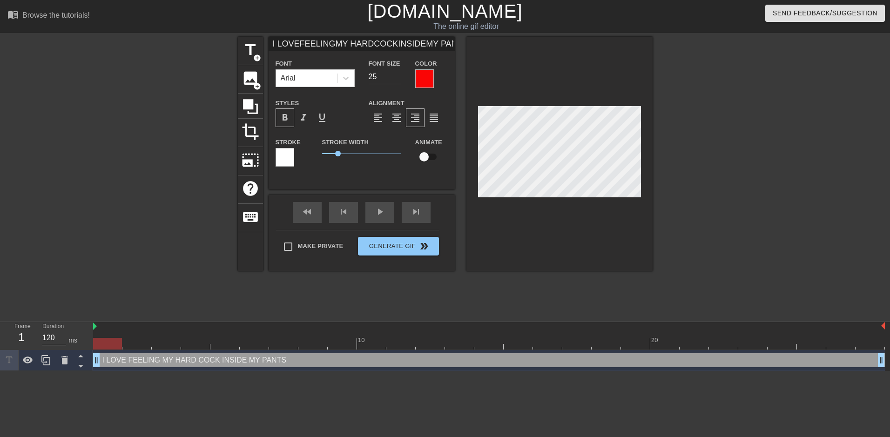
type input "I LOVEFEELINGMY HARDCOCKINSIDEMY PANTS"
type input "26"
click at [397, 74] on input "26" at bounding box center [384, 76] width 33 height 15
click at [737, 162] on div at bounding box center [733, 176] width 140 height 279
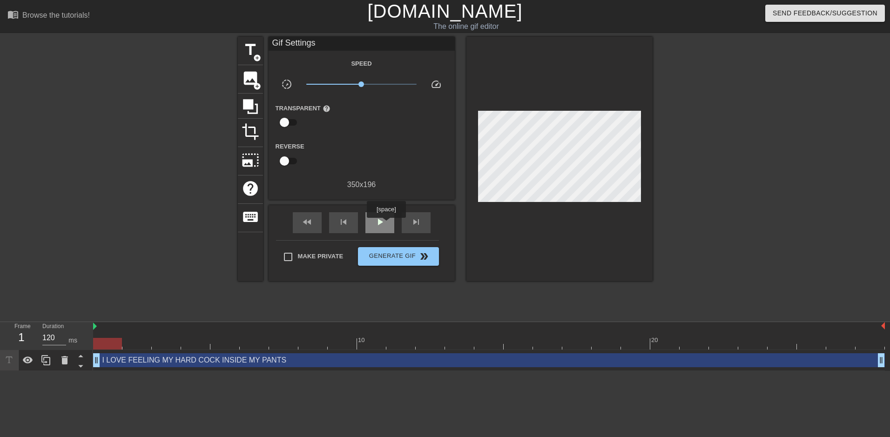
click at [386, 224] on div "play_arrow" at bounding box center [379, 222] width 29 height 21
click at [403, 256] on span "Generate Gif double_arrow" at bounding box center [397, 256] width 73 height 11
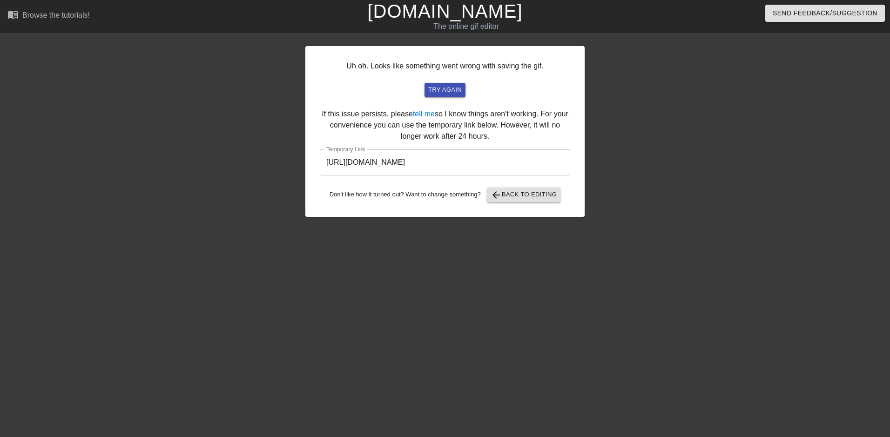
drag, startPoint x: 368, startPoint y: 273, endPoint x: 381, endPoint y: 210, distance: 64.2
click at [368, 273] on div "Uh oh. Looks like something went wrong with saving the gif. try again If this i…" at bounding box center [444, 176] width 279 height 279
click at [402, 162] on input "[URL][DOMAIN_NAME]" at bounding box center [445, 162] width 250 height 26
click at [402, 161] on input "[URL][DOMAIN_NAME]" at bounding box center [445, 162] width 250 height 26
